Goal: Complete application form

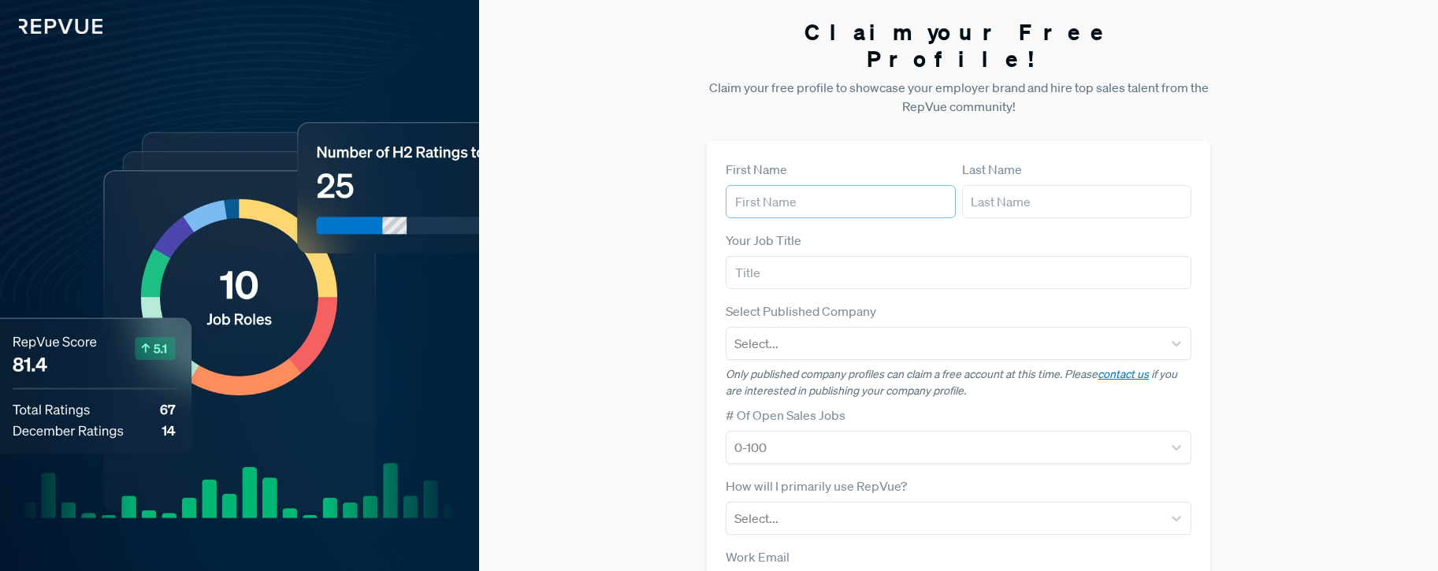
click at [820, 185] on input "text" at bounding box center [839, 201] width 229 height 33
type input "[PERSON_NAME]"
type input "Talent Brand Lead"
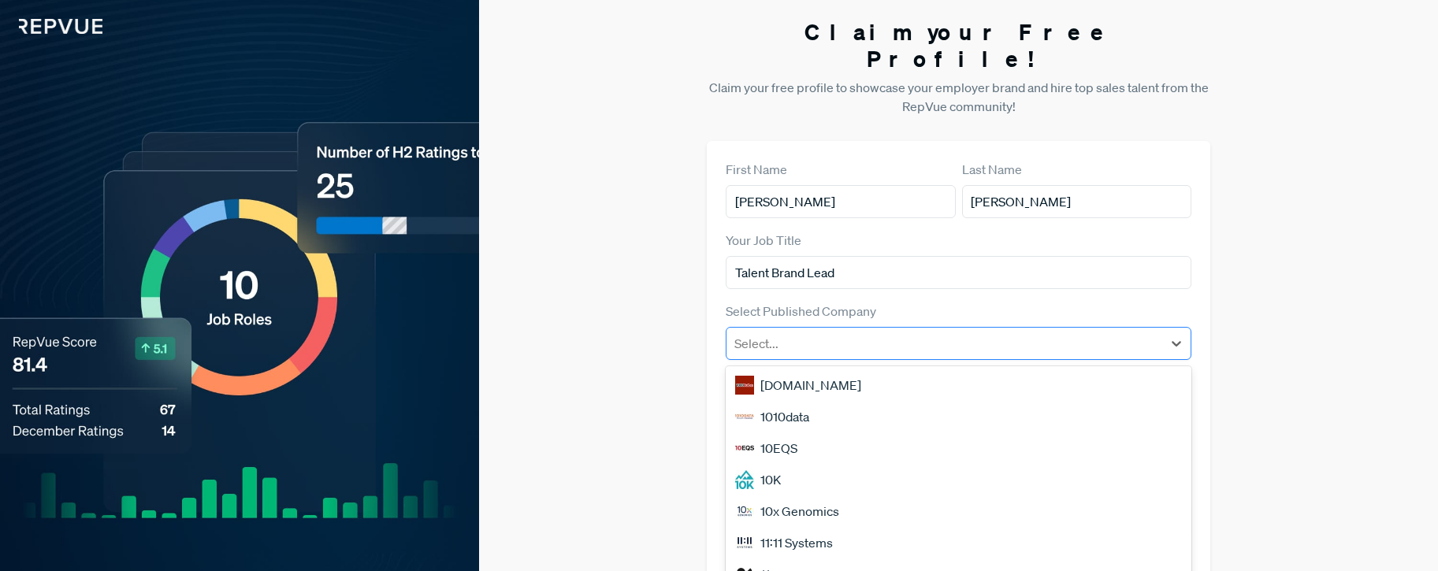
click at [795, 332] on div at bounding box center [944, 343] width 420 height 22
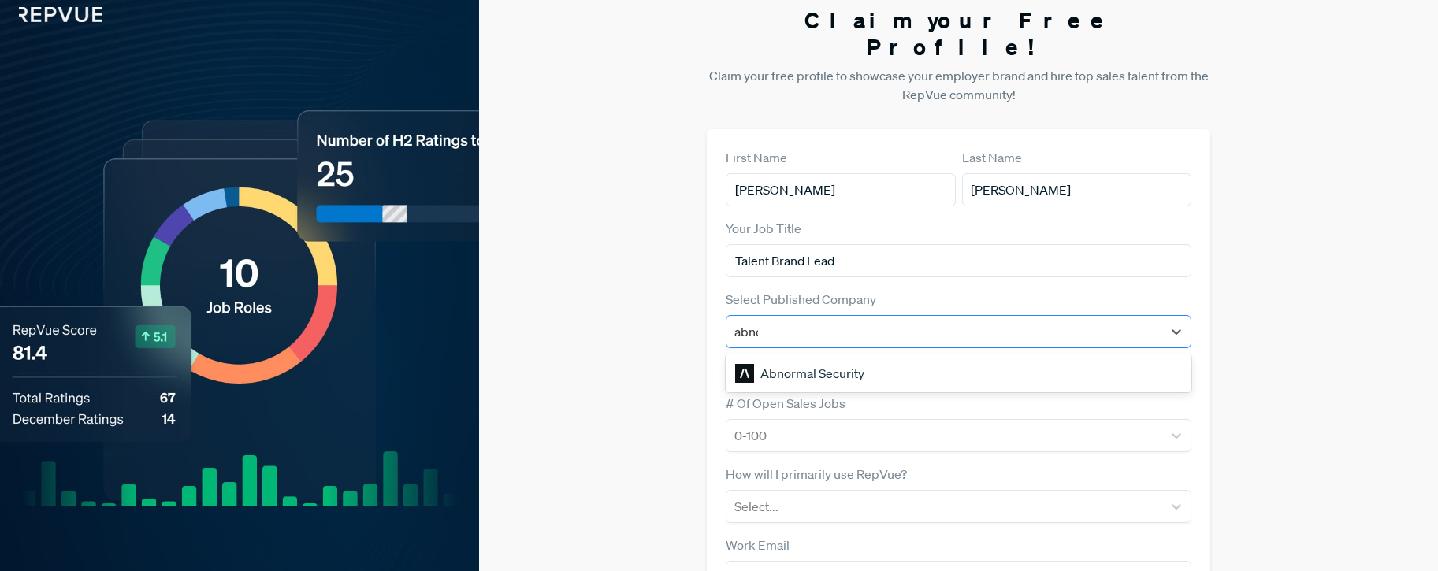
type input "abnor"
click at [808, 358] on div "Abnormal Security" at bounding box center [958, 374] width 466 height 32
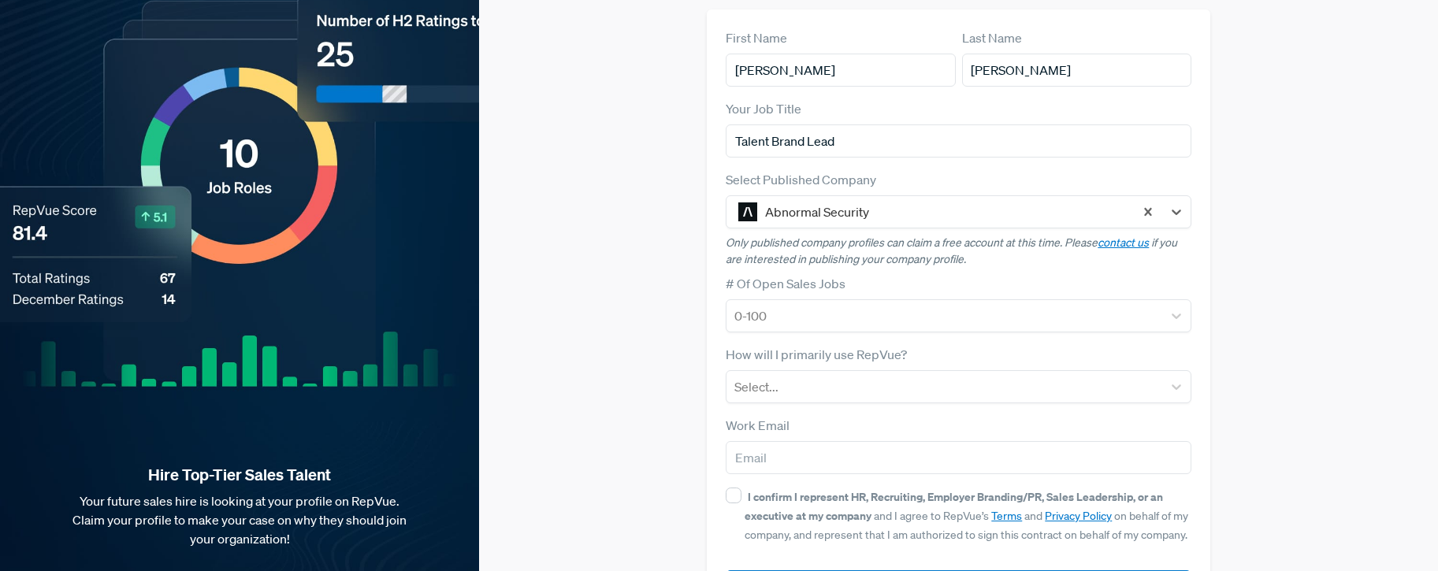
scroll to position [139, 0]
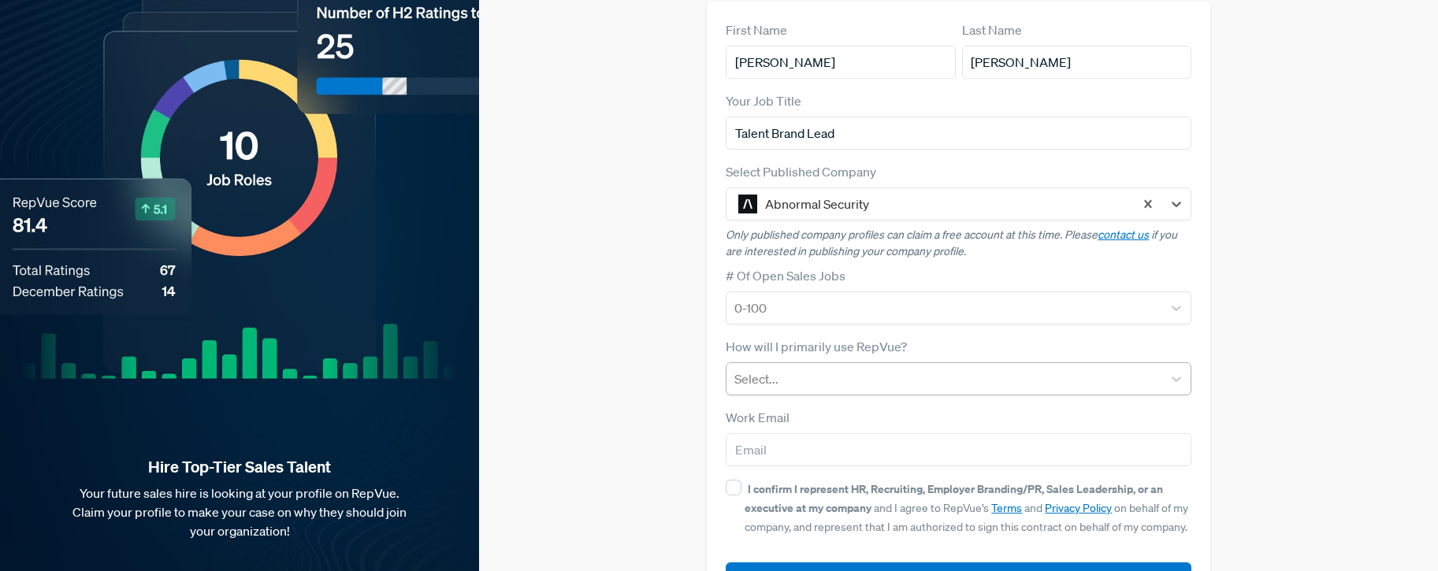
click at [759, 368] on div at bounding box center [944, 379] width 420 height 22
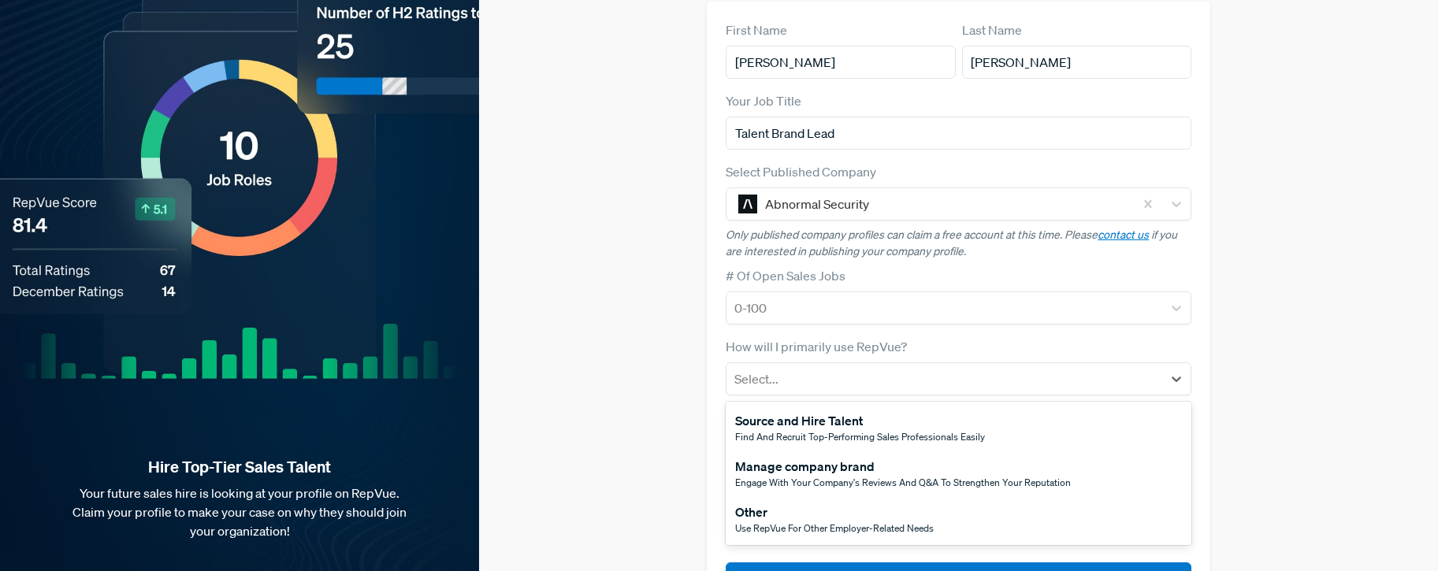
click at [776, 457] on div "Manage company brand" at bounding box center [903, 466] width 336 height 19
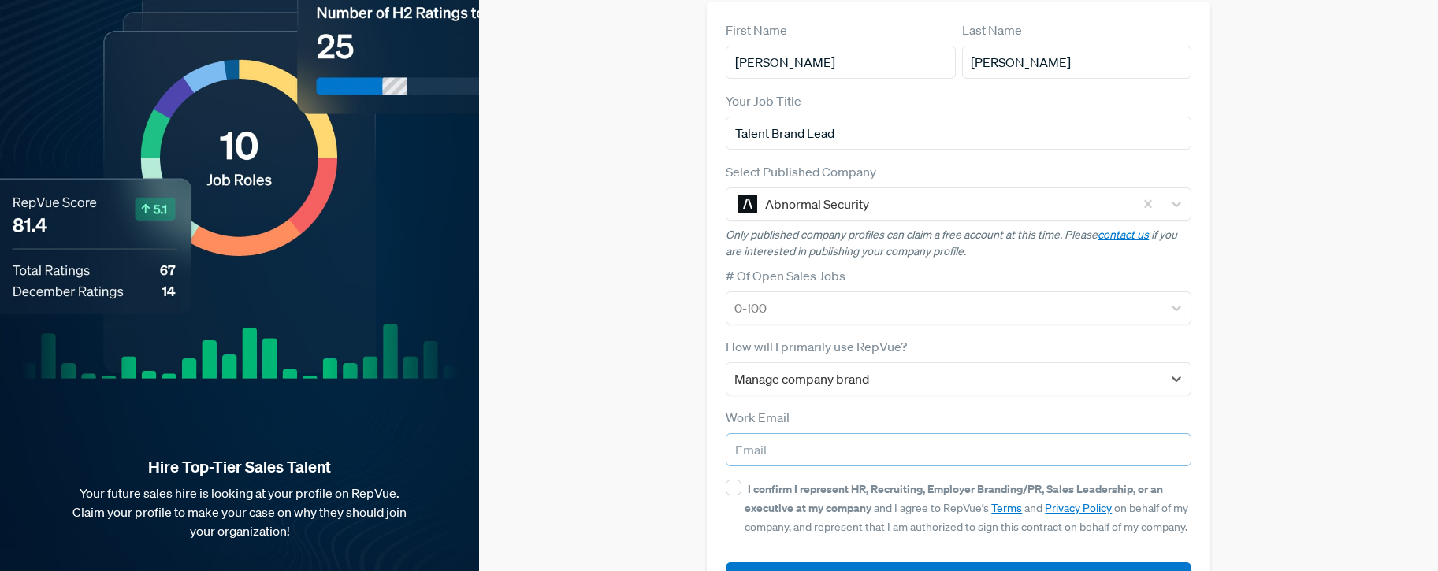
click at [772, 433] on input "email" at bounding box center [958, 449] width 466 height 33
type input "[EMAIL_ADDRESS]"
click at [729, 480] on input "I confirm I represent HR, Recruiting, Employer Branding/PR, Sales Leadership, o…" at bounding box center [733, 488] width 16 height 16
checkbox input "true"
click at [896, 562] on button "Submit" at bounding box center [958, 579] width 466 height 34
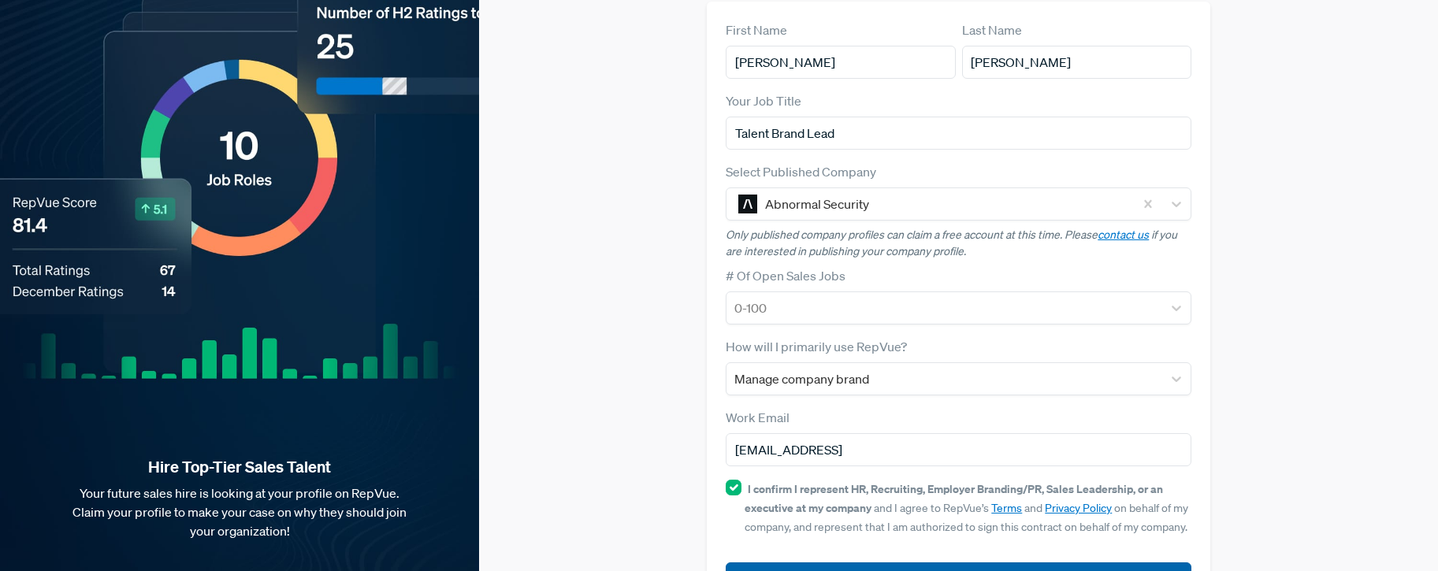
scroll to position [159, 0]
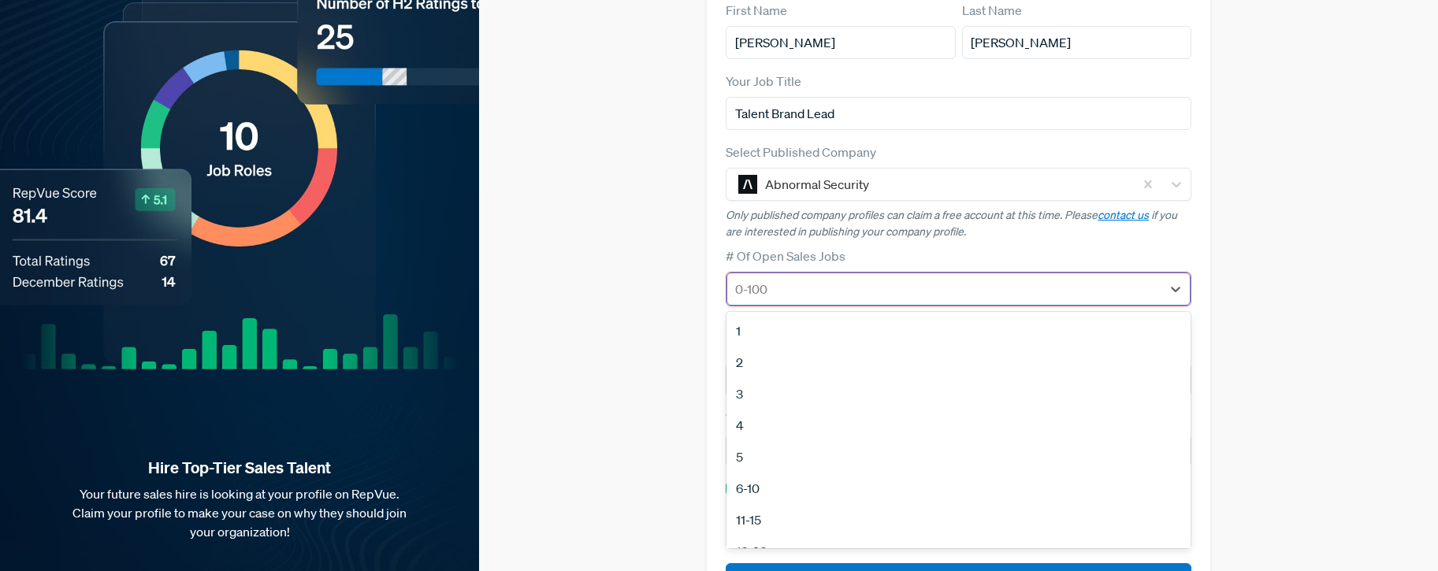
click at [781, 278] on div at bounding box center [944, 289] width 418 height 22
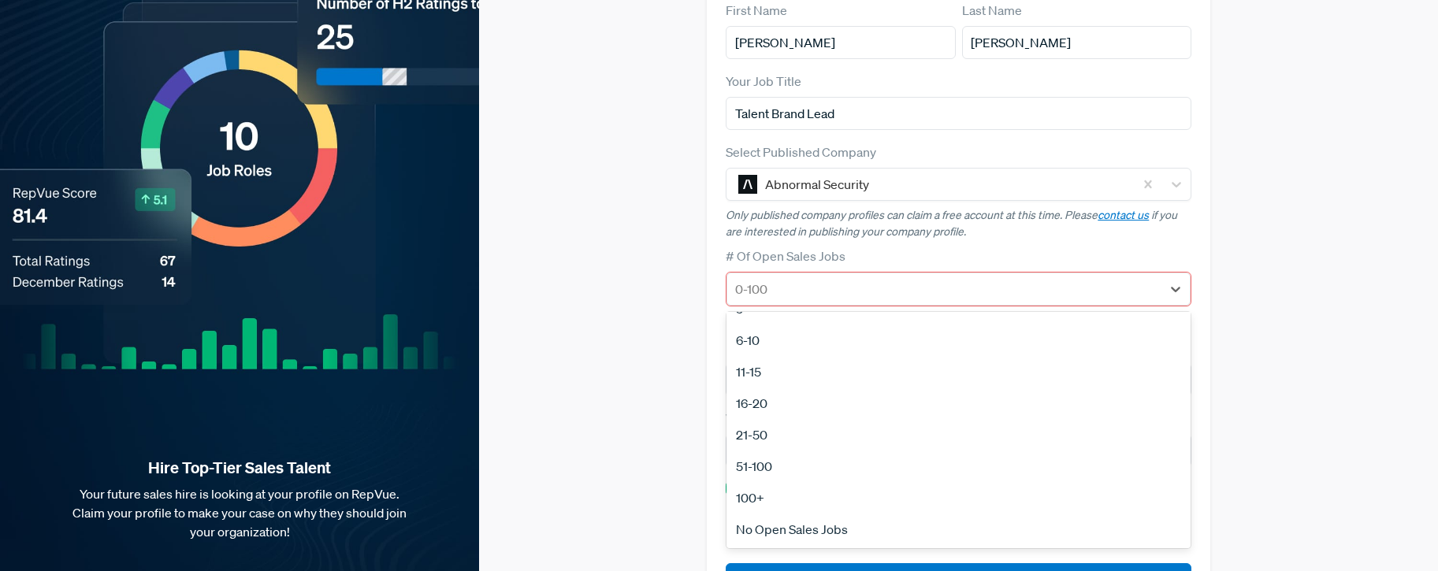
click at [766, 451] on div "51-100" at bounding box center [958, 467] width 464 height 32
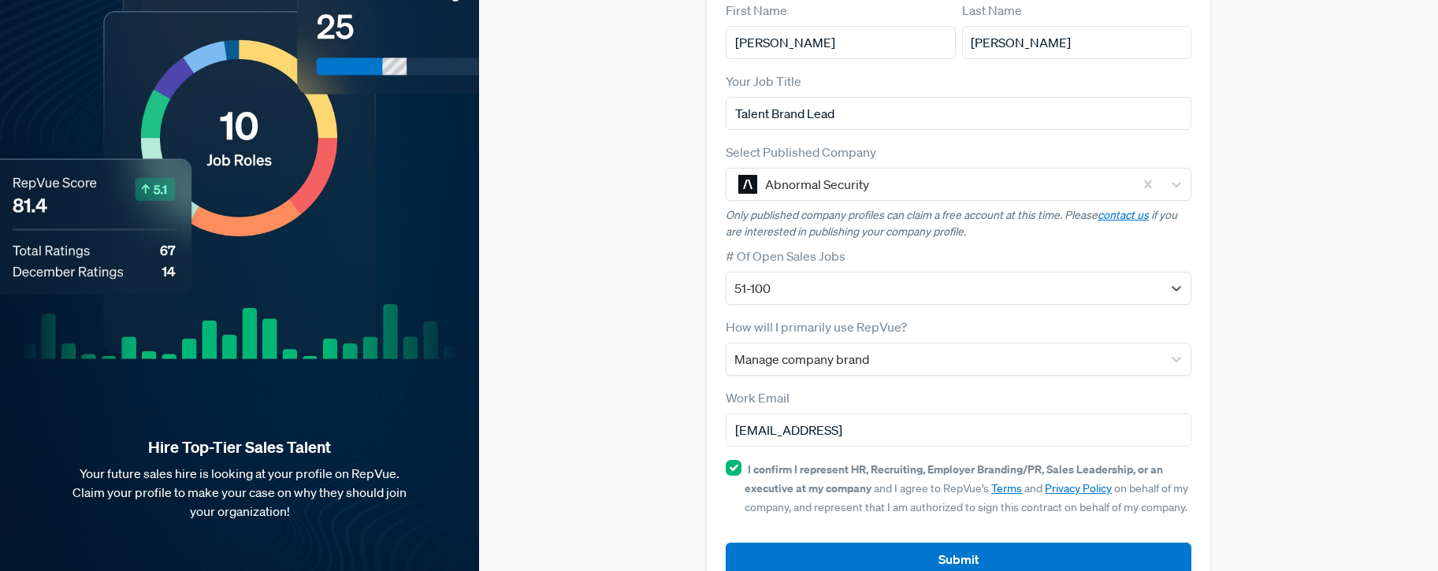
scroll to position [139, 0]
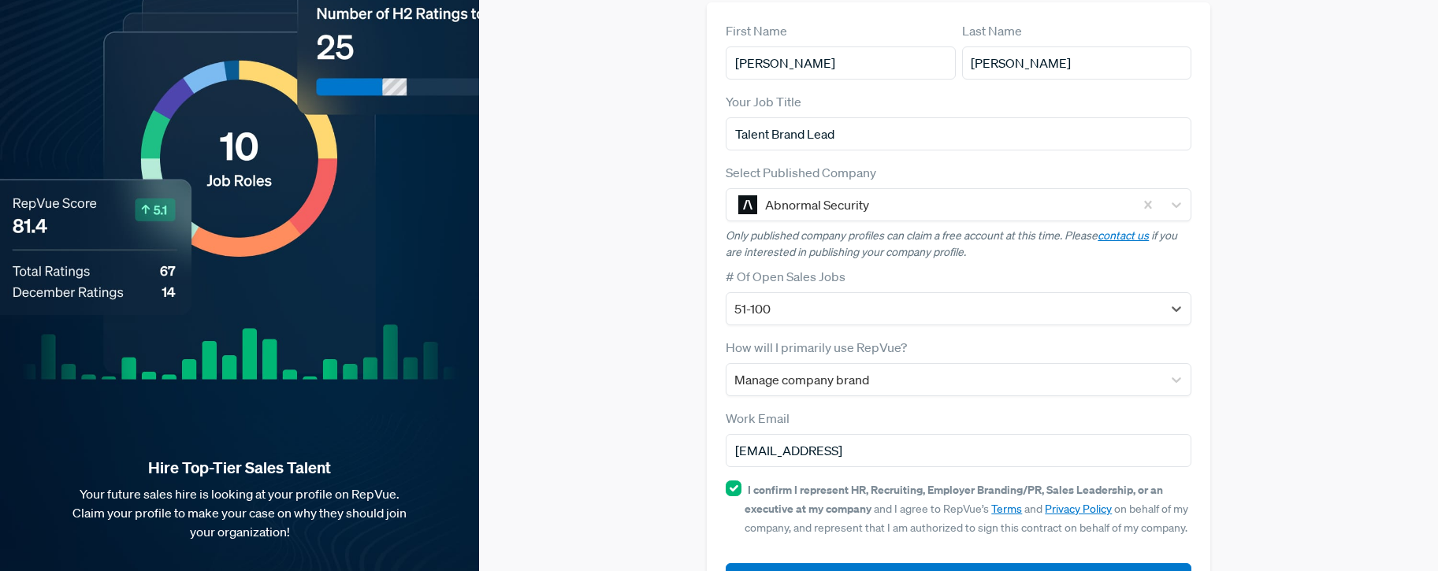
click at [933, 563] on button "Submit" at bounding box center [958, 580] width 466 height 34
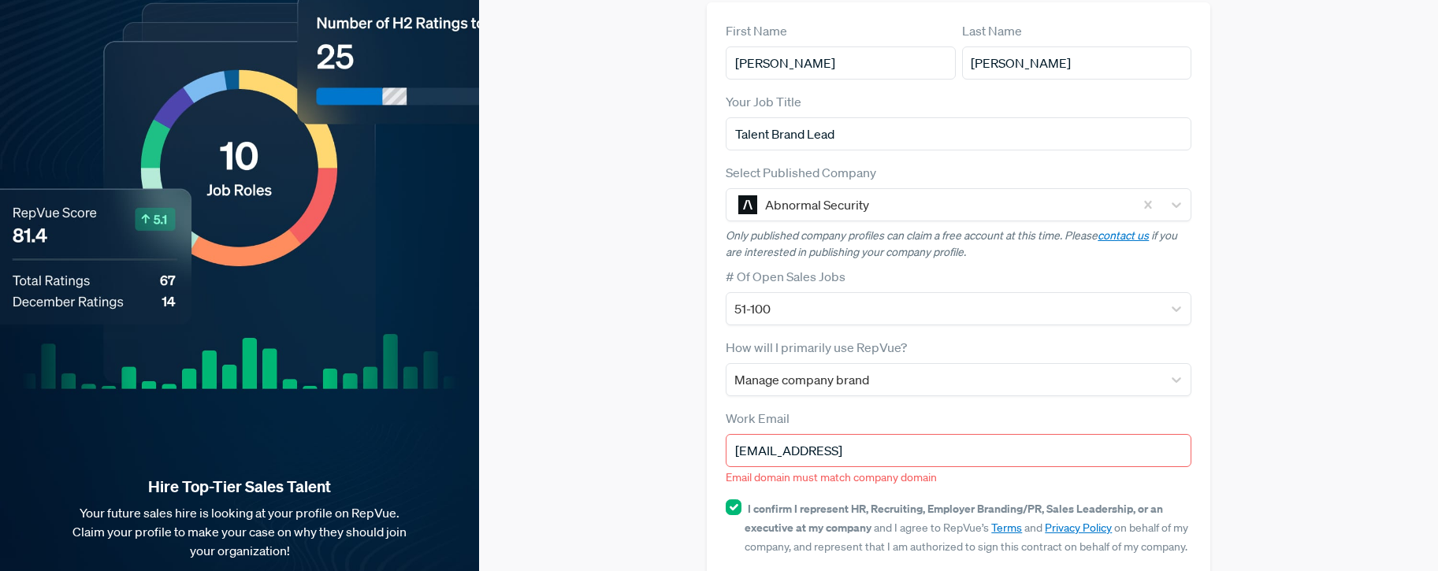
scroll to position [158, 0]
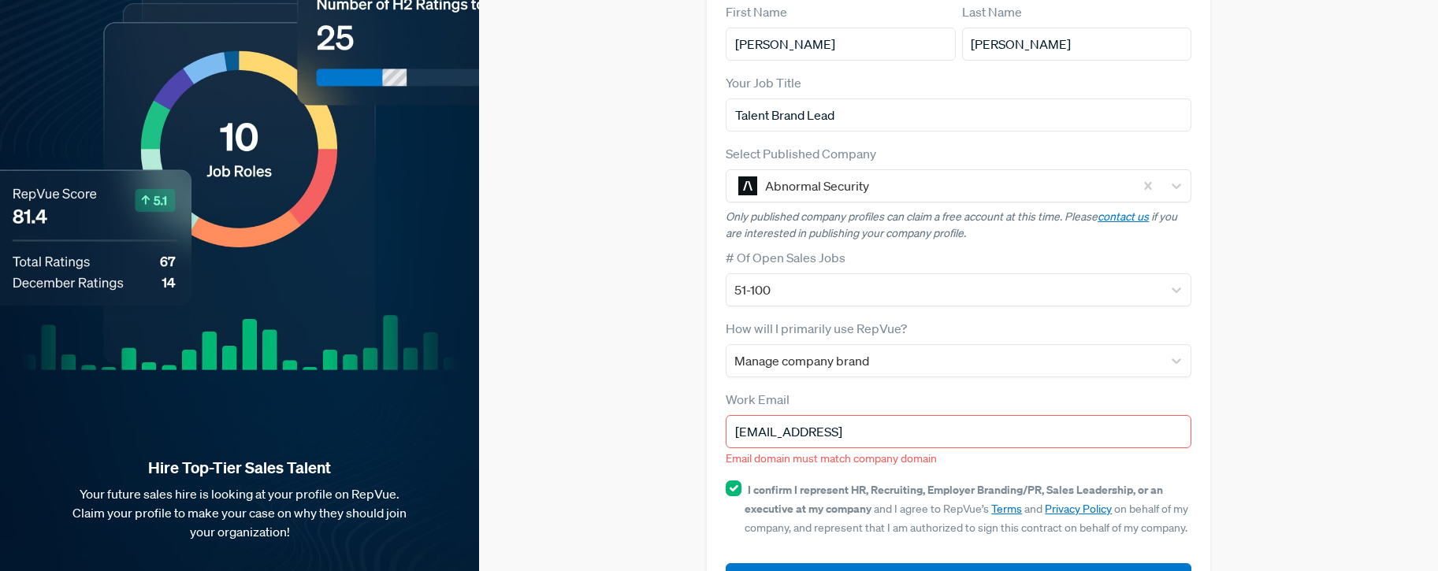
drag, startPoint x: 859, startPoint y: 410, endPoint x: 844, endPoint y: 436, distance: 30.3
click at [840, 415] on input "[EMAIL_ADDRESS]" at bounding box center [958, 431] width 466 height 33
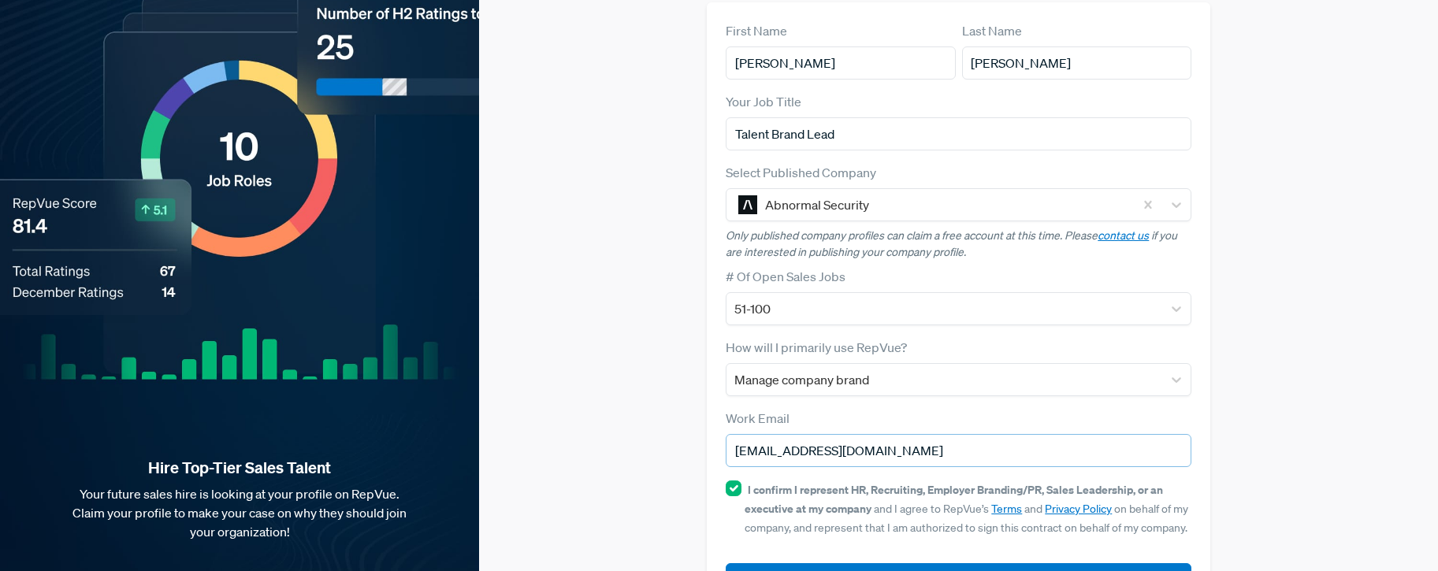
type input "[EMAIL_ADDRESS][DOMAIN_NAME]"
click at [725, 563] on button "Submit" at bounding box center [958, 580] width 466 height 34
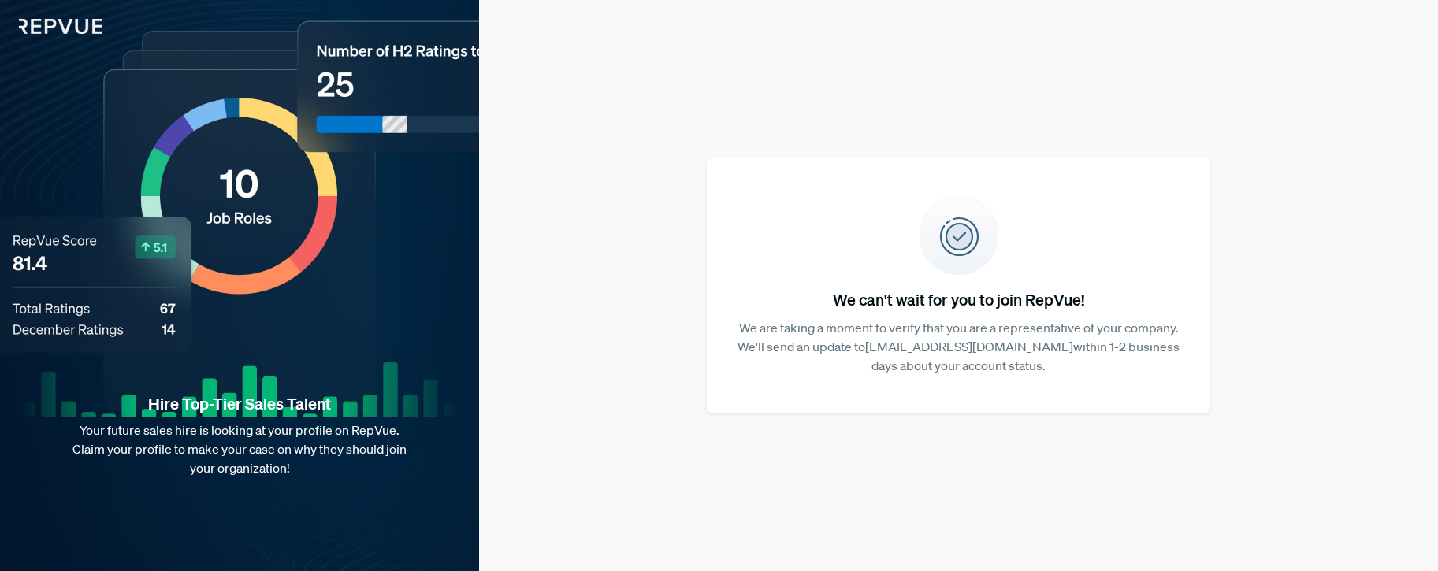
scroll to position [0, 0]
